Goal: Find specific page/section: Find specific page/section

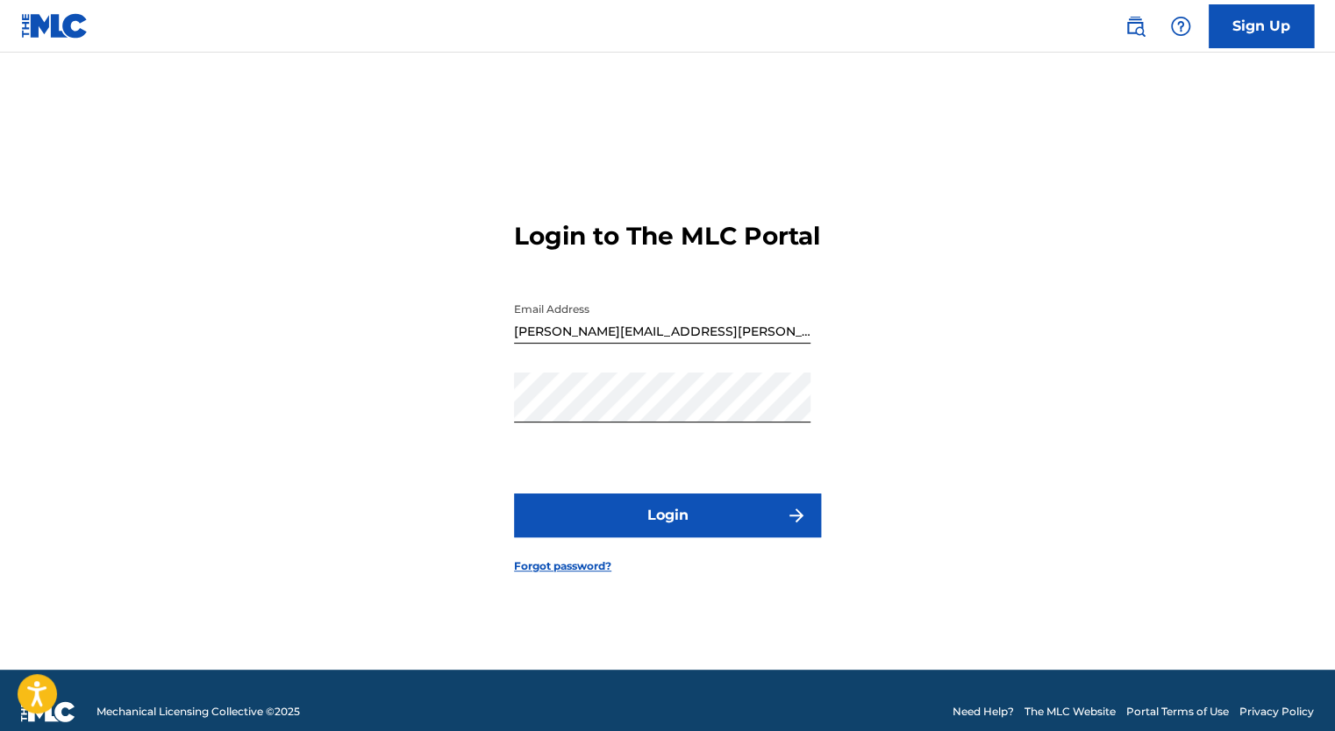
click at [635, 517] on button "Login" at bounding box center [667, 516] width 307 height 44
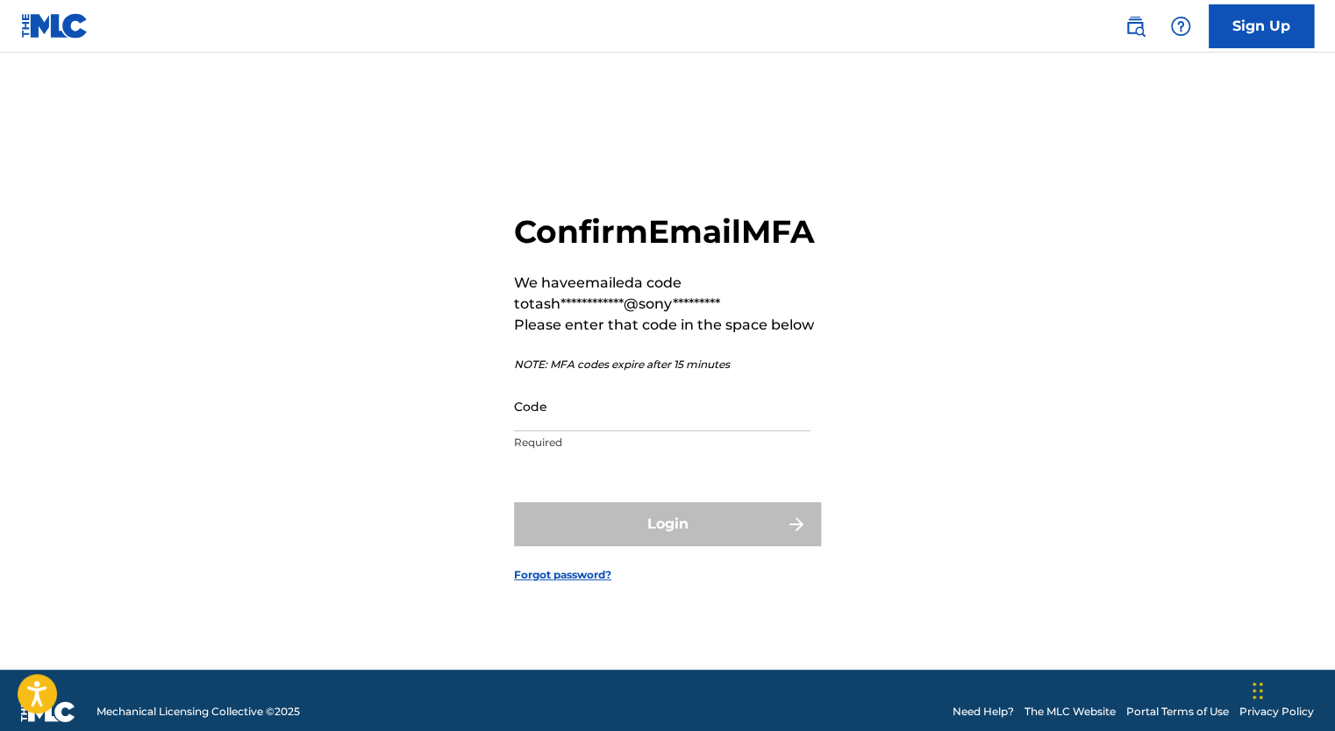
click at [635, 432] on input "Code" at bounding box center [662, 407] width 296 height 50
paste input "728292"
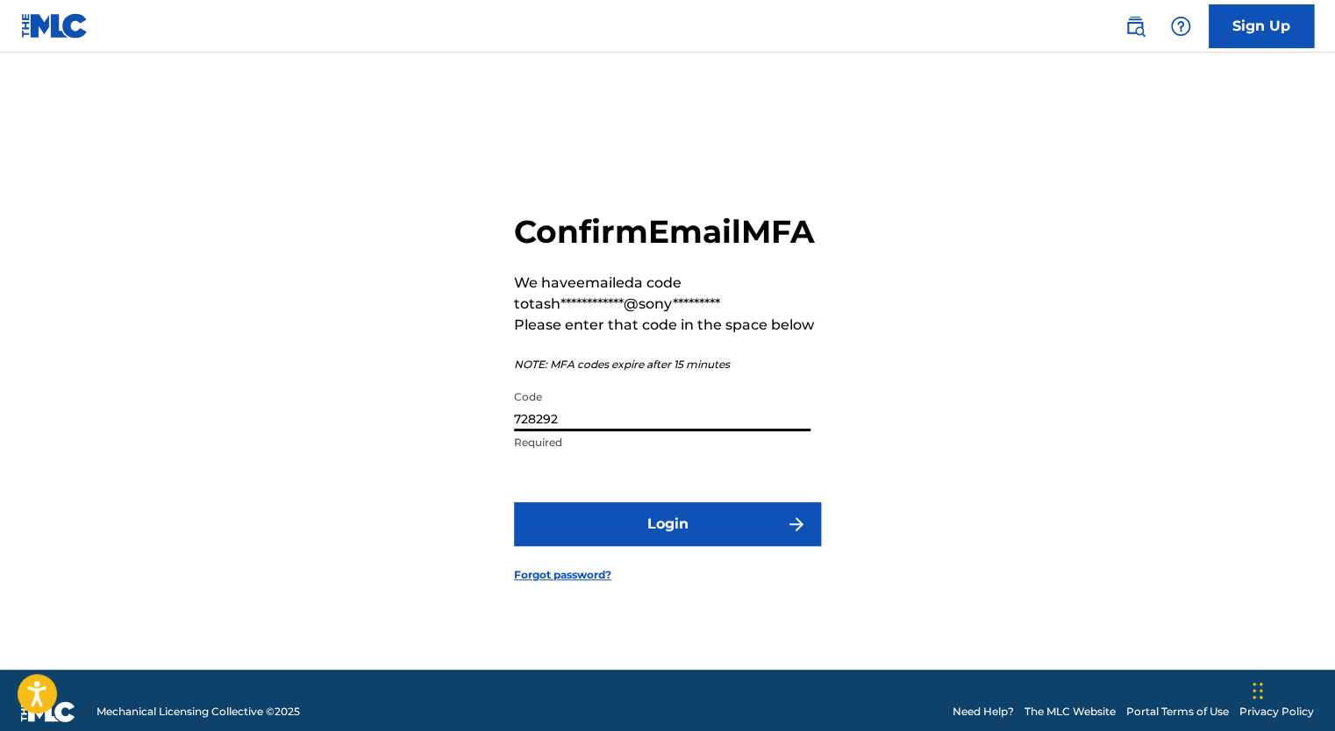
type input "728292"
click at [667, 546] on button "Login" at bounding box center [667, 525] width 307 height 44
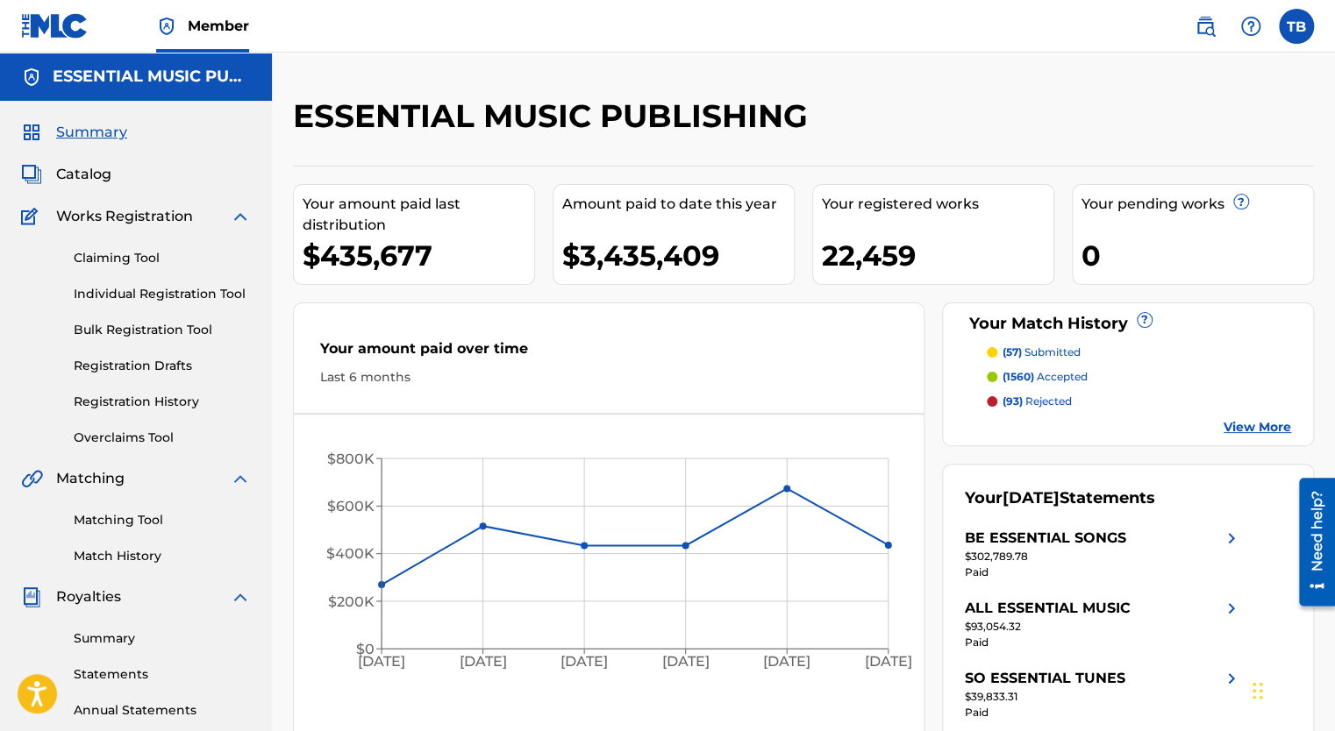
click at [83, 174] on span "Catalog" at bounding box center [83, 174] width 55 height 21
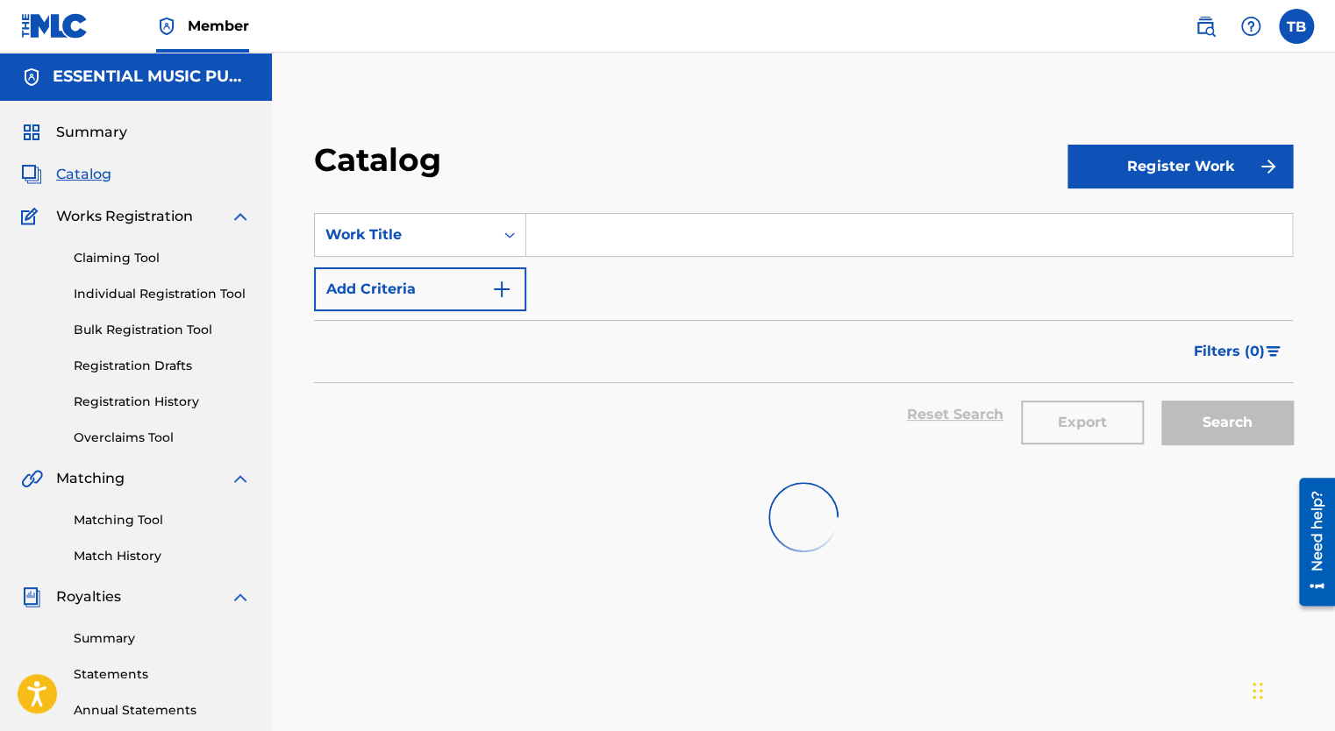
click at [628, 237] on input "Search Form" at bounding box center [909, 235] width 766 height 42
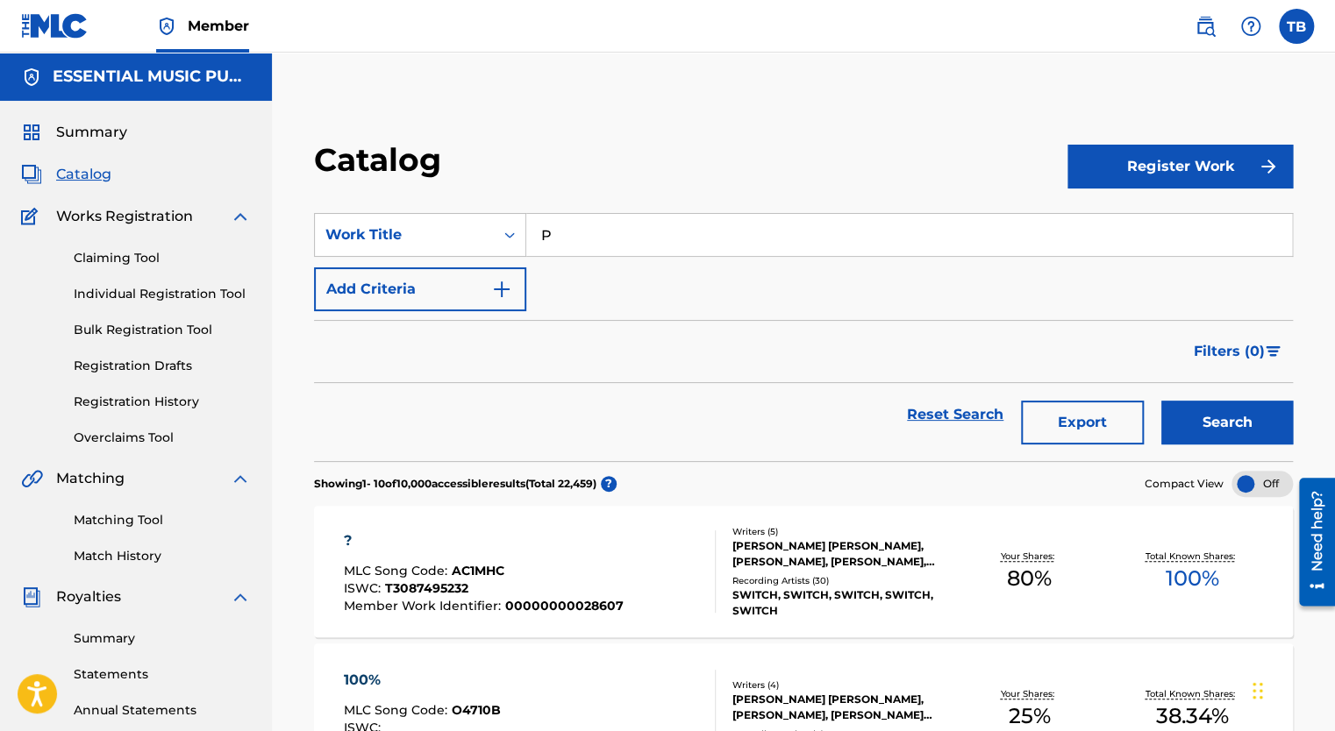
drag, startPoint x: 627, startPoint y: 226, endPoint x: 530, endPoint y: 228, distance: 97.4
click at [530, 228] on input "P" at bounding box center [909, 235] width 766 height 42
paste input "resence"
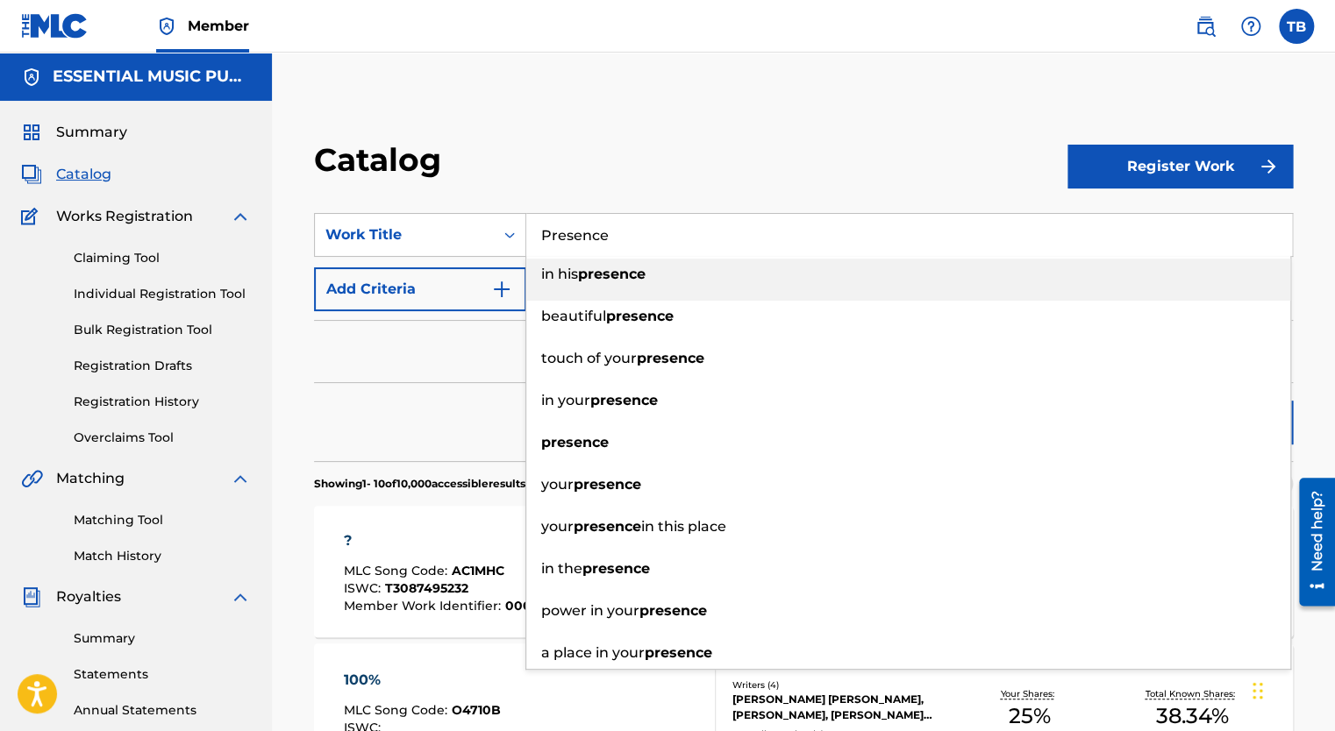
type input "Presence"
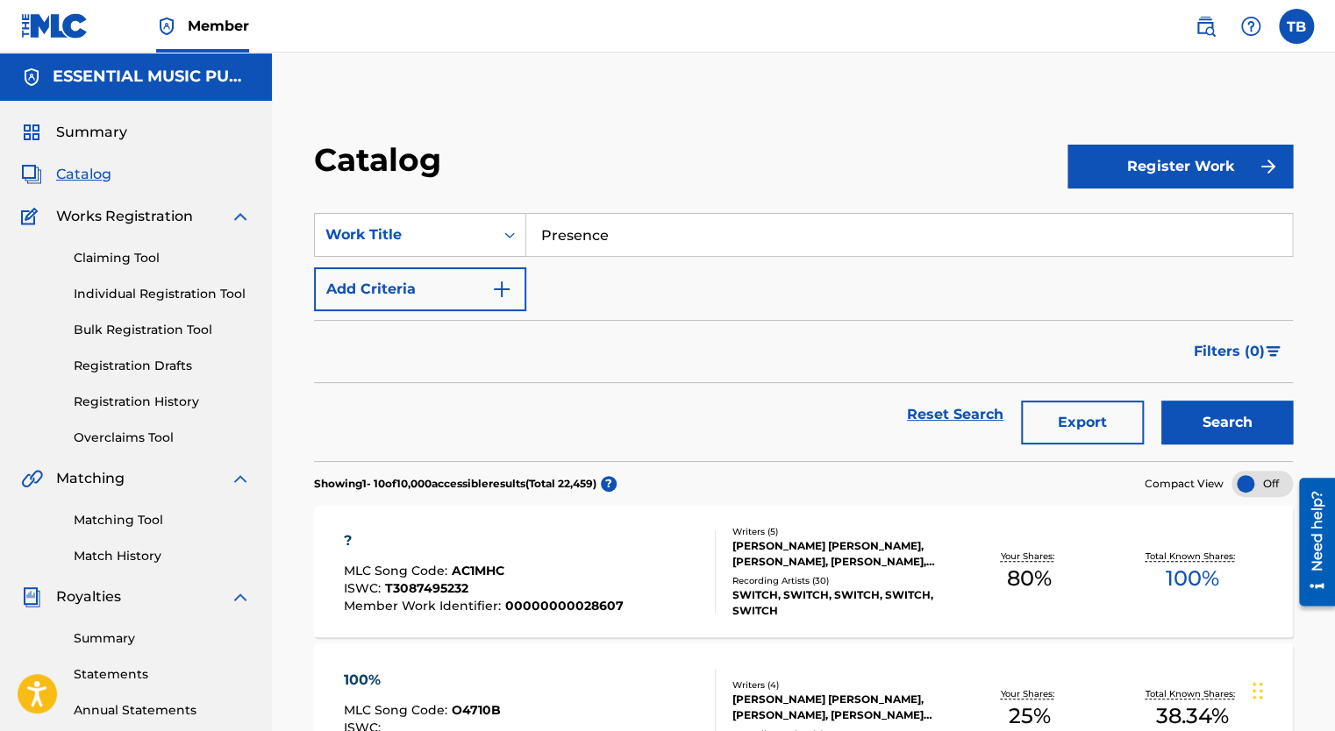
click at [428, 297] on button "Add Criteria" at bounding box center [420, 290] width 212 height 44
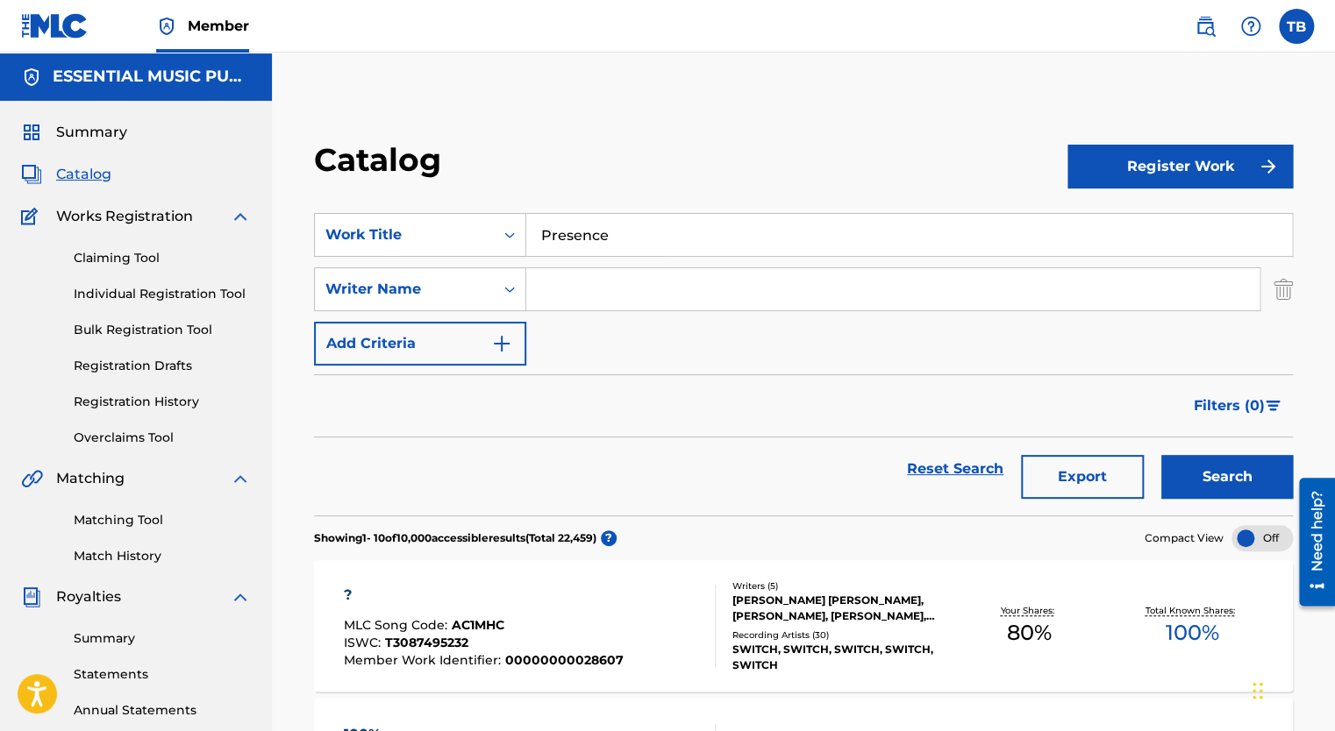
click at [660, 300] on input "Search Form" at bounding box center [892, 289] width 733 height 42
type input "[PERSON_NAME]"
click at [1221, 474] on button "Search" at bounding box center [1227, 477] width 132 height 44
